Goal: Transaction & Acquisition: Obtain resource

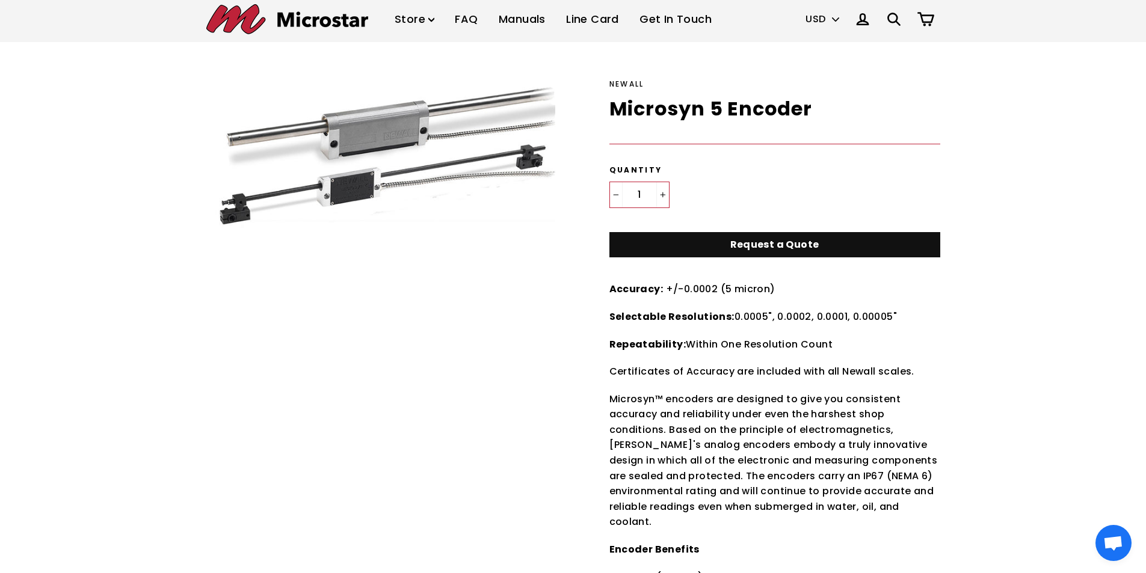
scroll to position [60, 0]
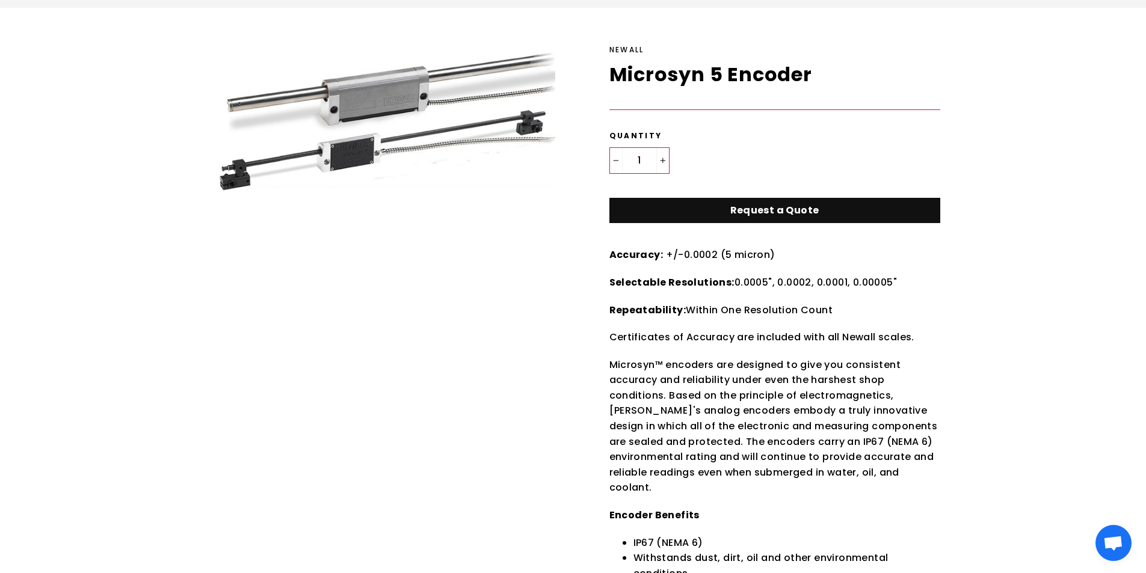
click at [348, 163] on img at bounding box center [422, 139] width 433 height 191
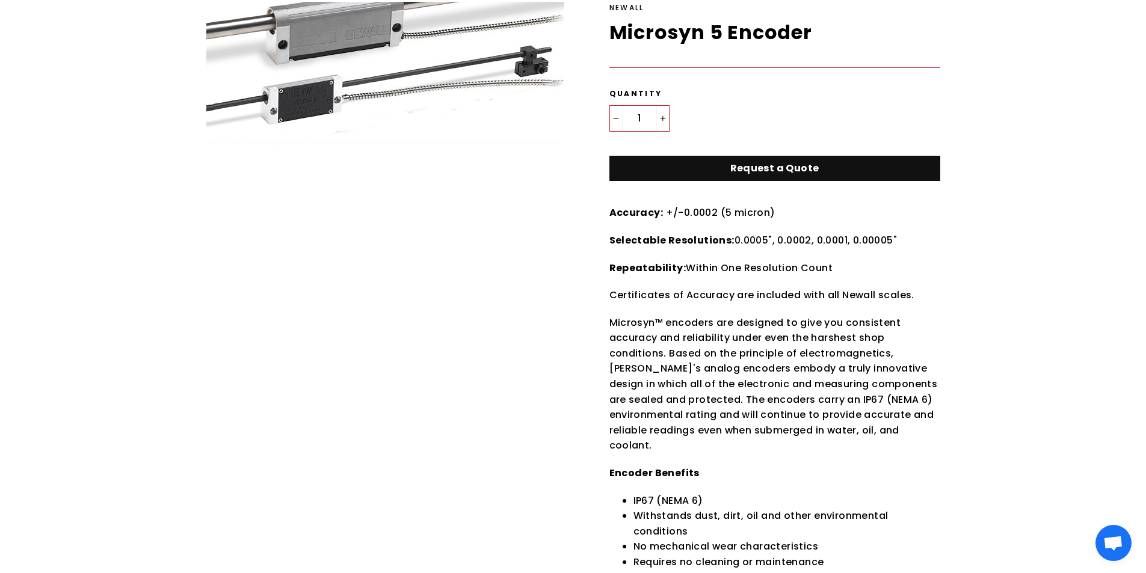
scroll to position [0, 0]
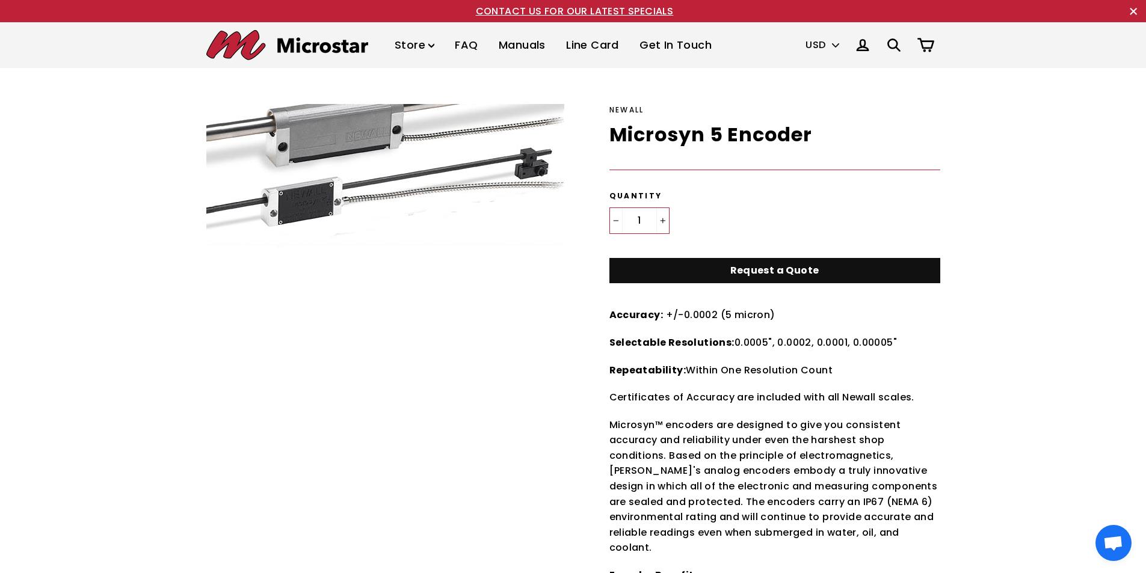
click at [782, 274] on link "Request a Quote" at bounding box center [774, 271] width 331 height 26
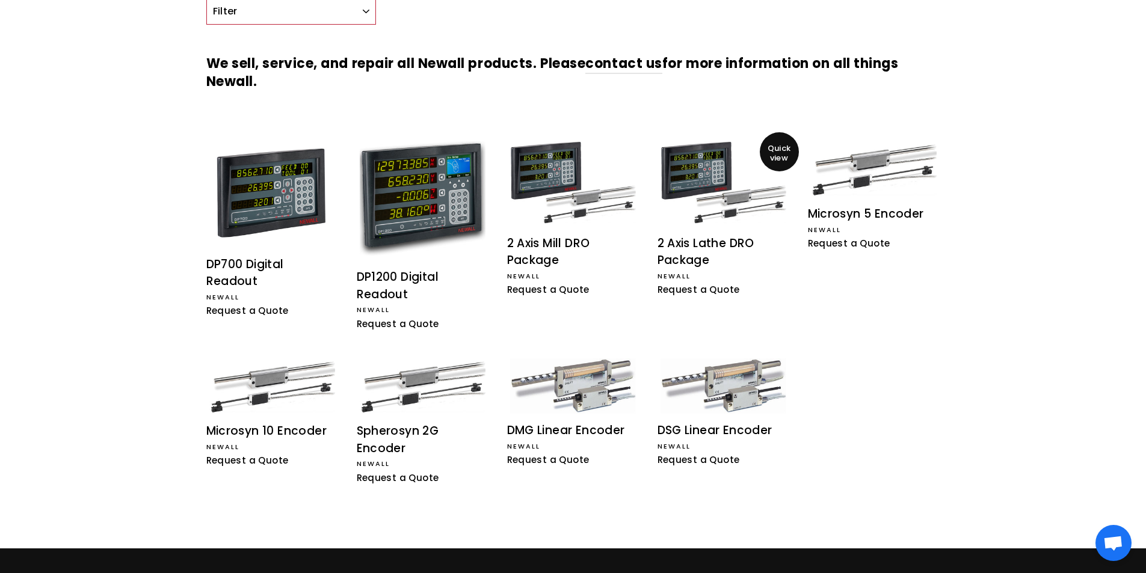
scroll to position [180, 0]
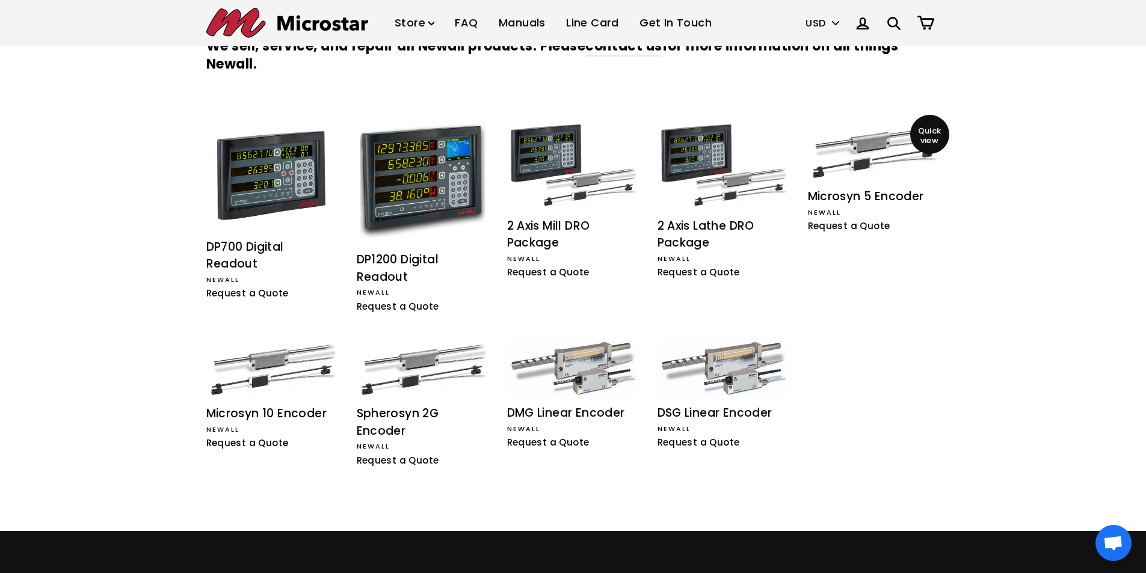
click at [890, 200] on div "Microsyn 5 Encoder" at bounding box center [874, 196] width 132 height 17
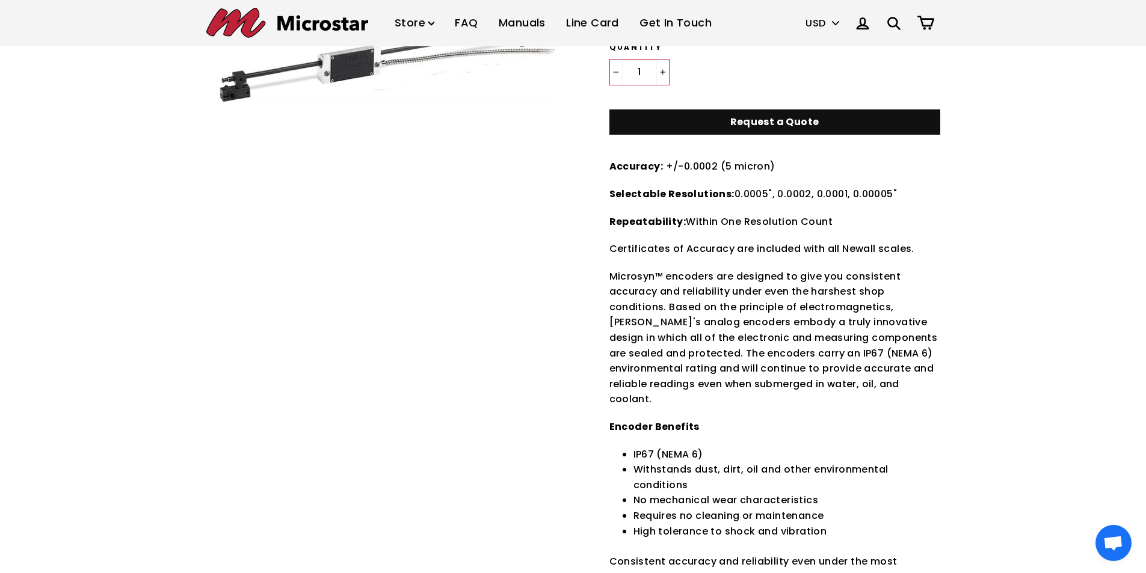
scroll to position [120, 0]
